Goal: Check status: Check status

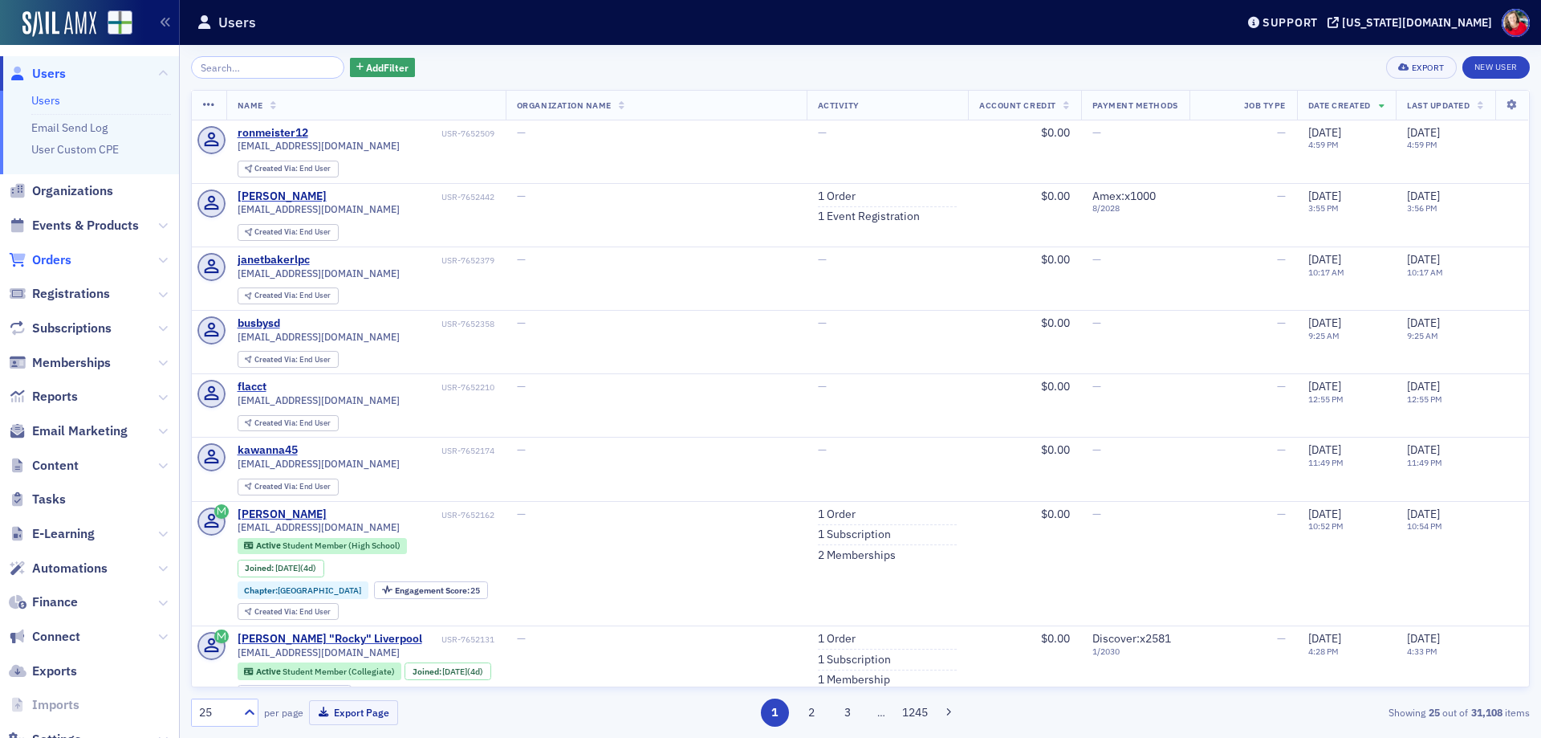
click at [57, 255] on span "Orders" at bounding box center [51, 260] width 39 height 18
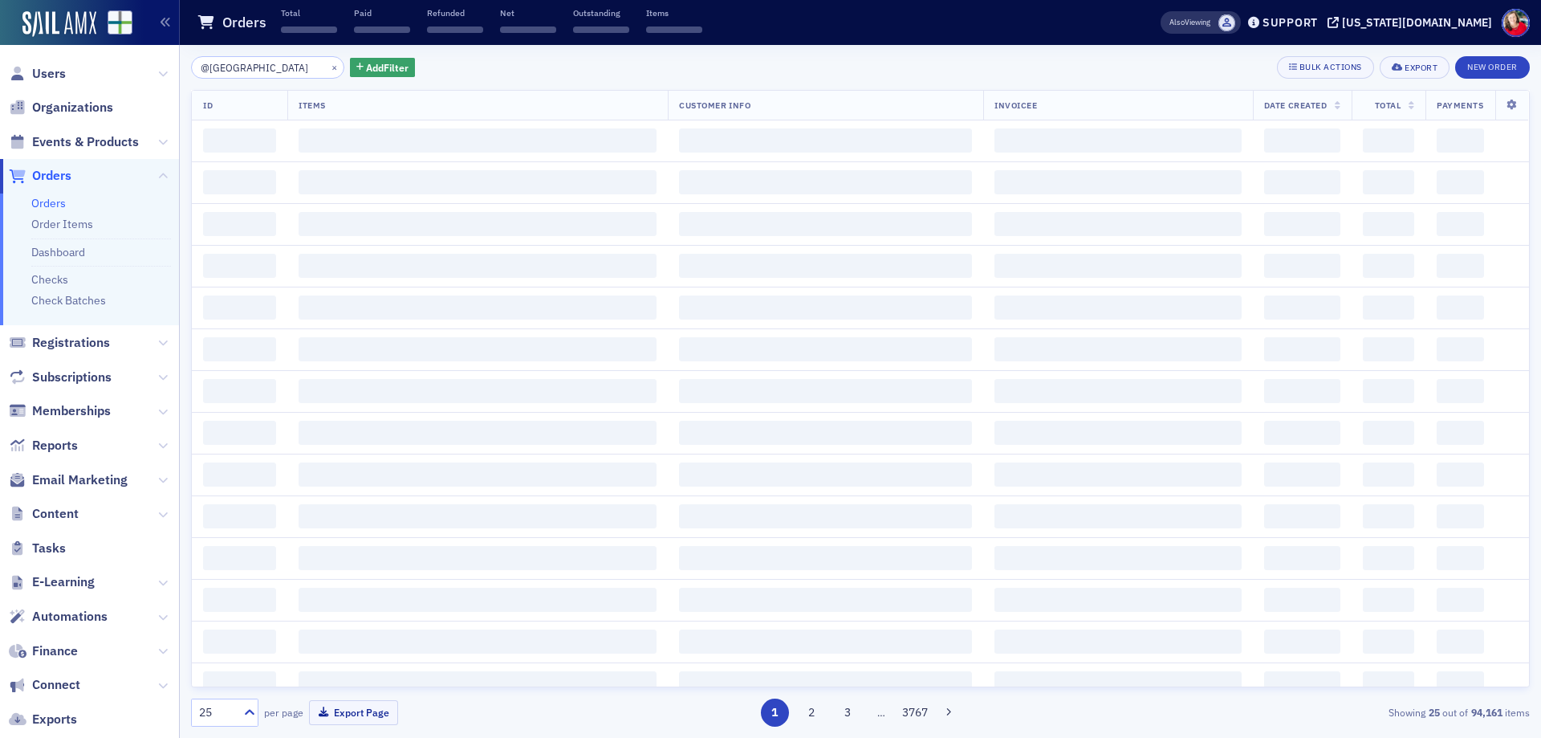
type input "@[GEOGRAPHIC_DATA]"
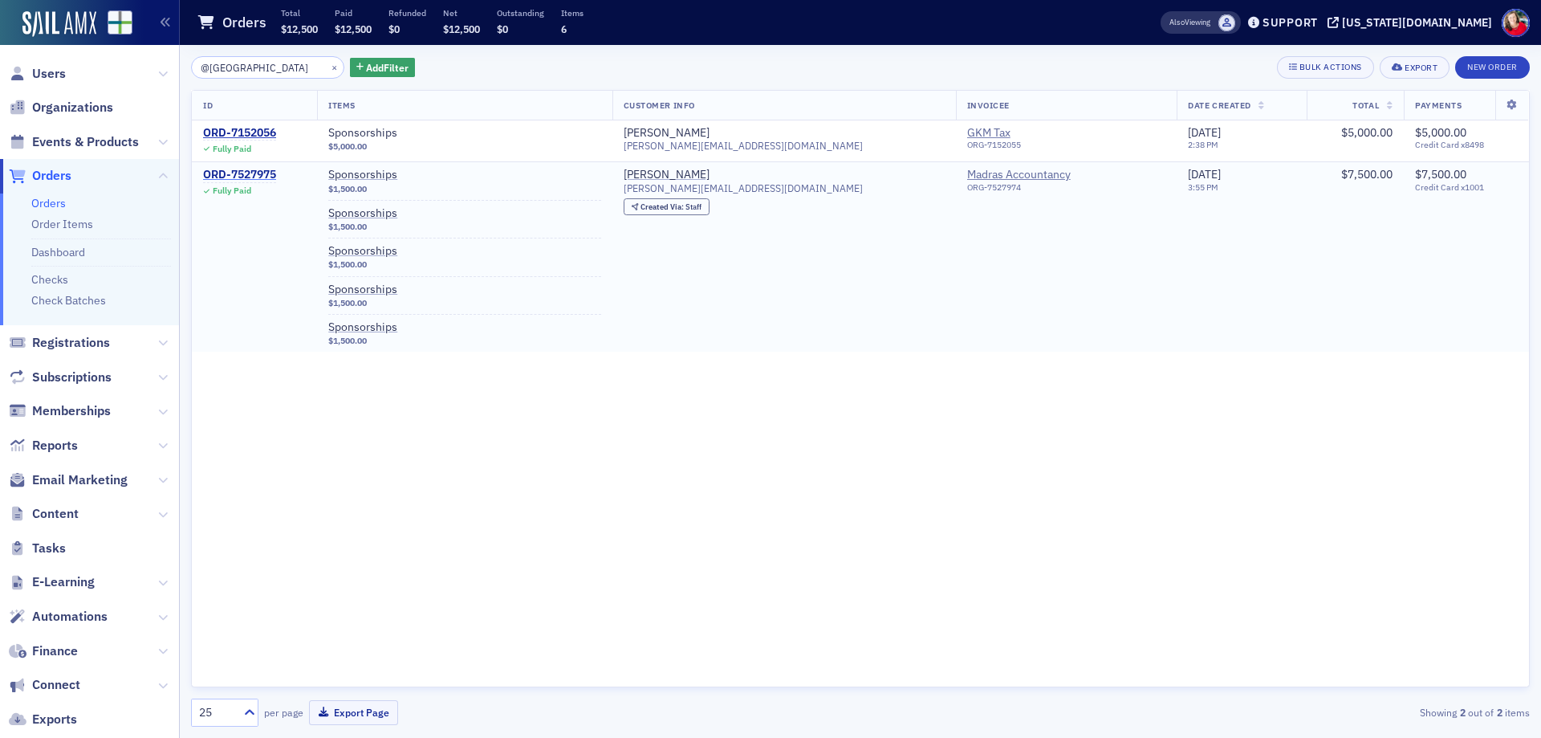
click at [261, 173] on div "ORD-7527975" at bounding box center [239, 175] width 73 height 14
